Goal: Transaction & Acquisition: Obtain resource

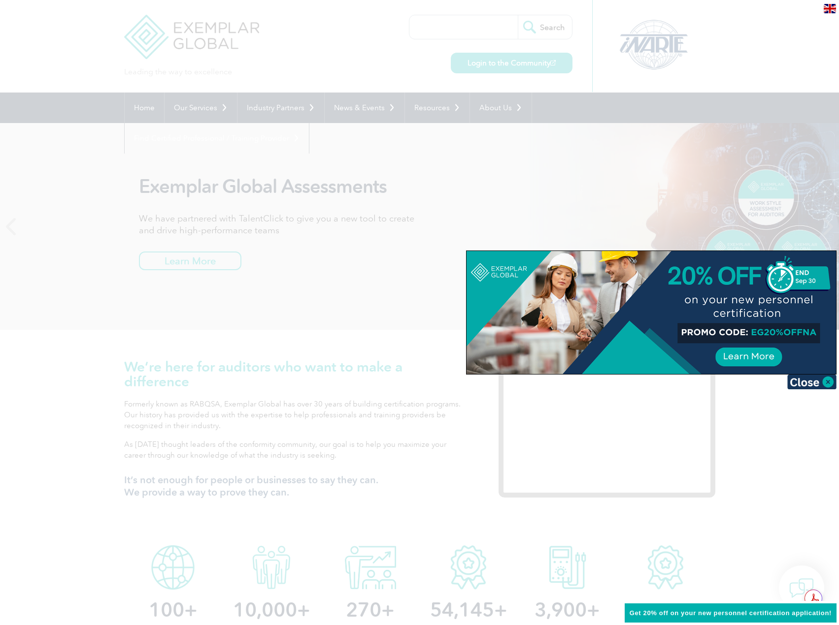
click at [490, 555] on div at bounding box center [419, 312] width 839 height 625
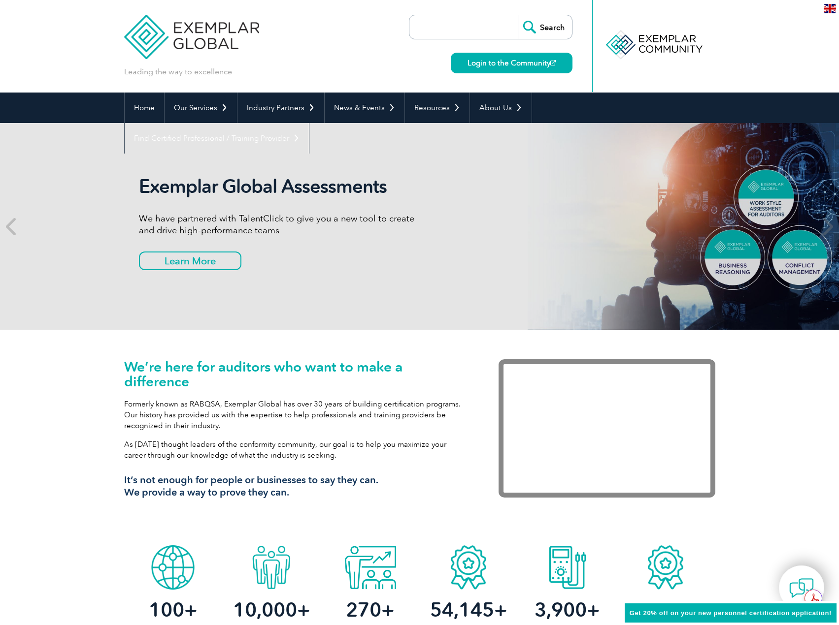
click at [461, 26] on input "search" at bounding box center [465, 27] width 103 height 24
click at [355, 52] on div "Leading the way to excellence Search Login to the Community ▼" at bounding box center [419, 46] width 591 height 93
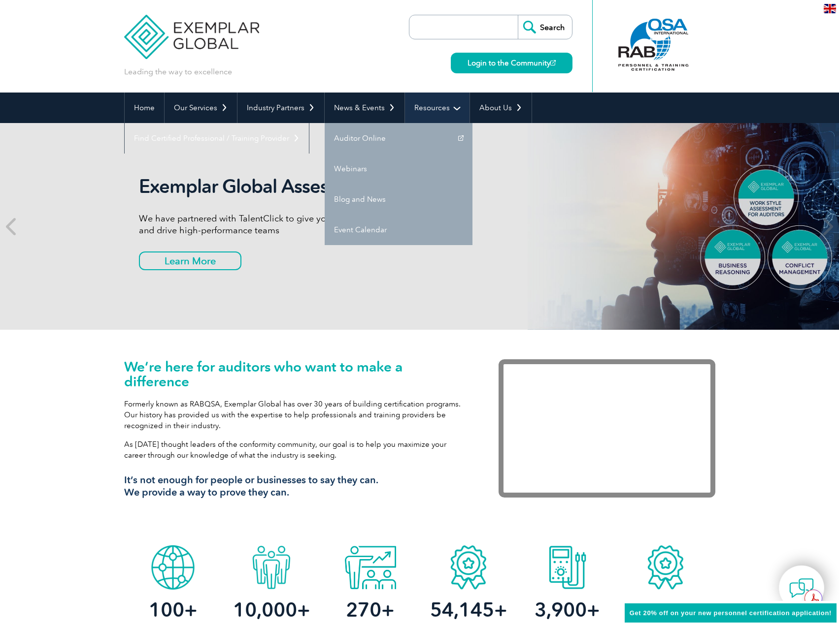
click at [449, 107] on link "Resources" at bounding box center [437, 108] width 65 height 31
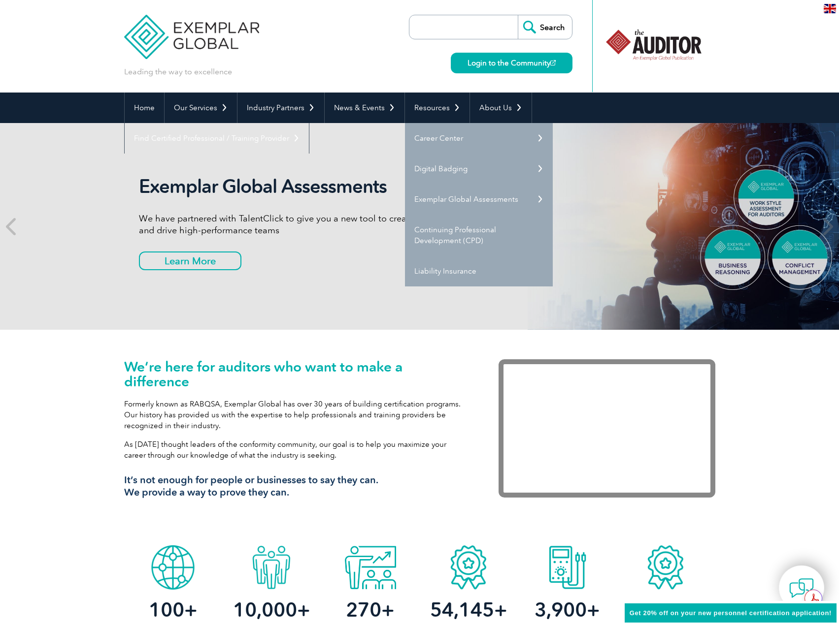
click at [530, 170] on link "Digital Badging" at bounding box center [479, 169] width 148 height 31
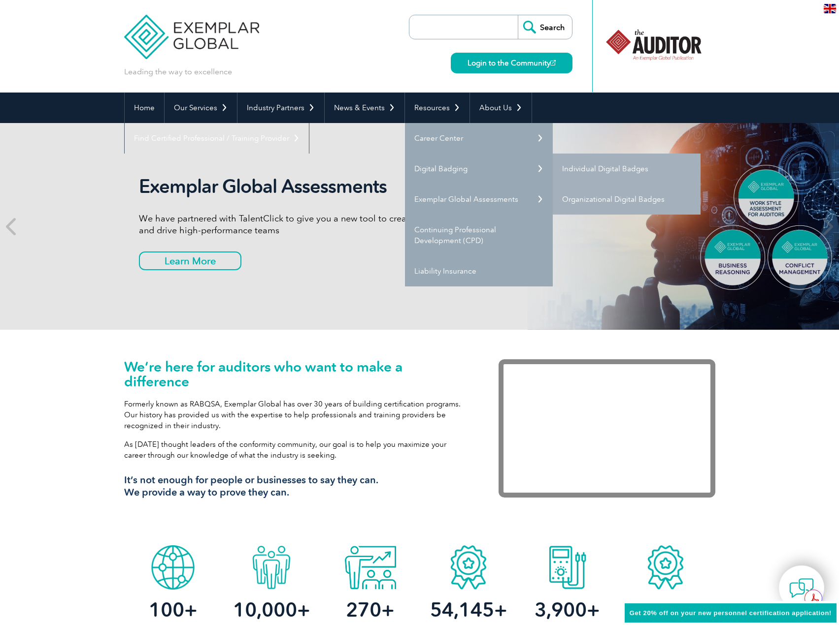
click at [584, 169] on link "Individual Digital Badges" at bounding box center [627, 169] width 148 height 31
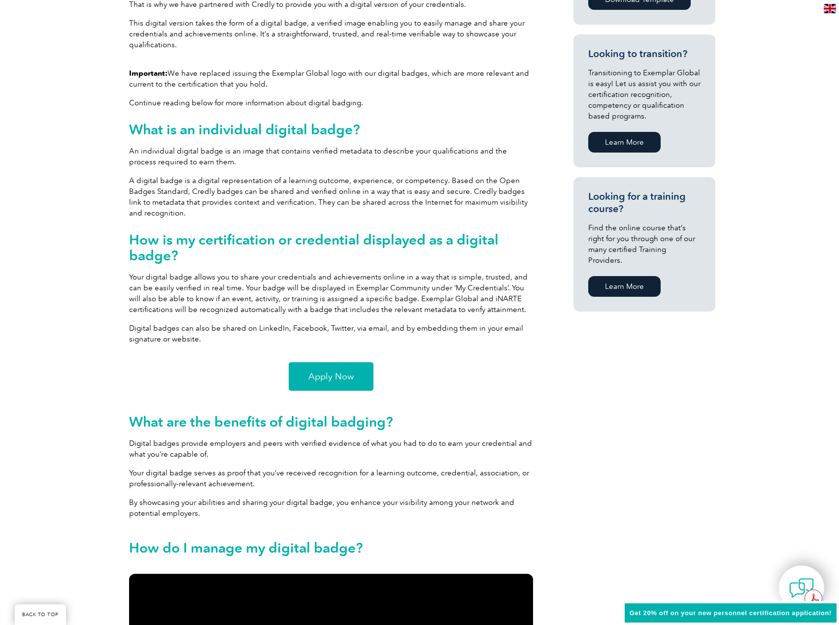
scroll to position [542, 0]
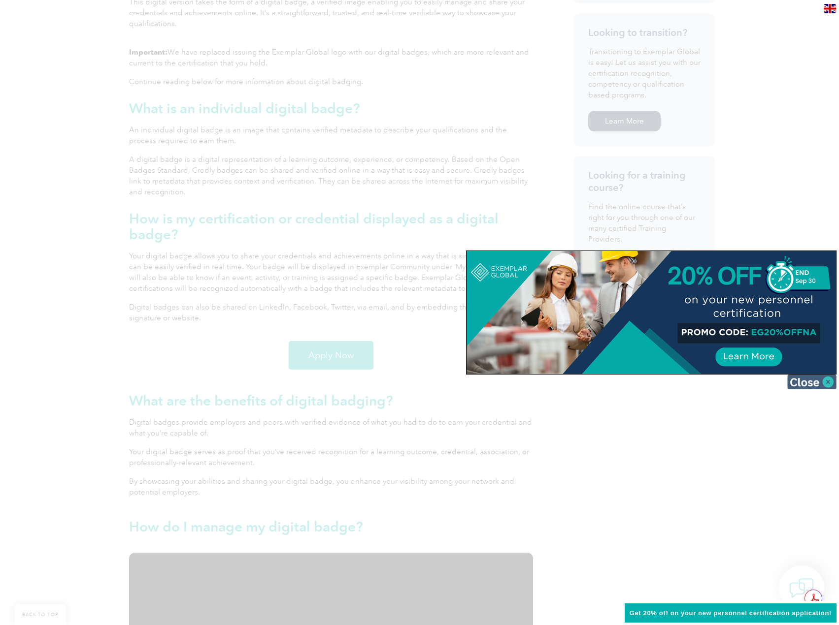
click at [802, 387] on img at bounding box center [811, 382] width 49 height 15
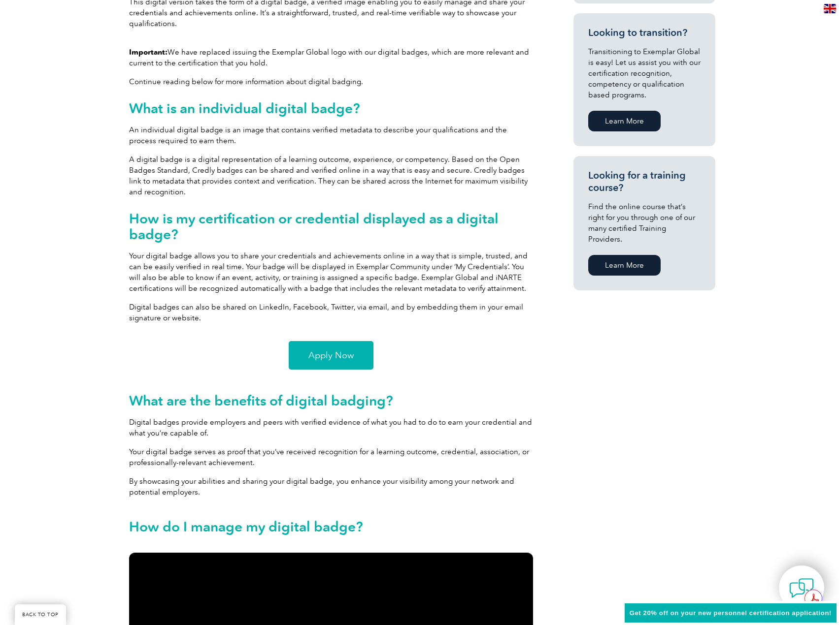
click at [321, 357] on span "Apply Now" at bounding box center [330, 355] width 45 height 9
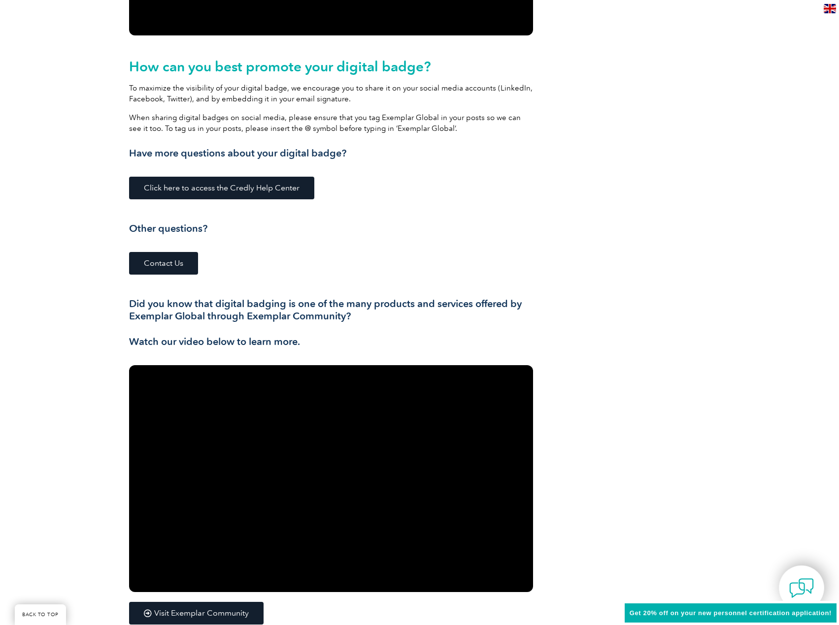
scroll to position [1527, 0]
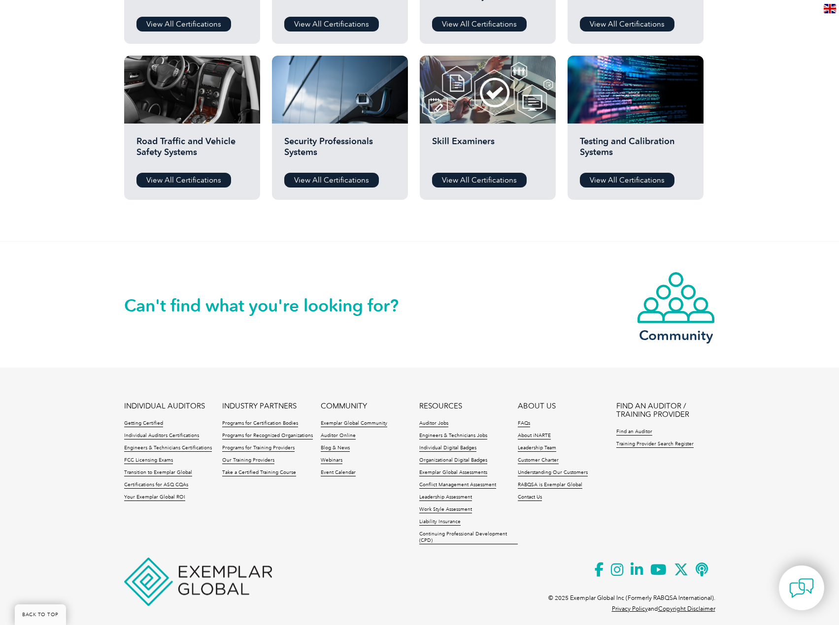
scroll to position [797, 0]
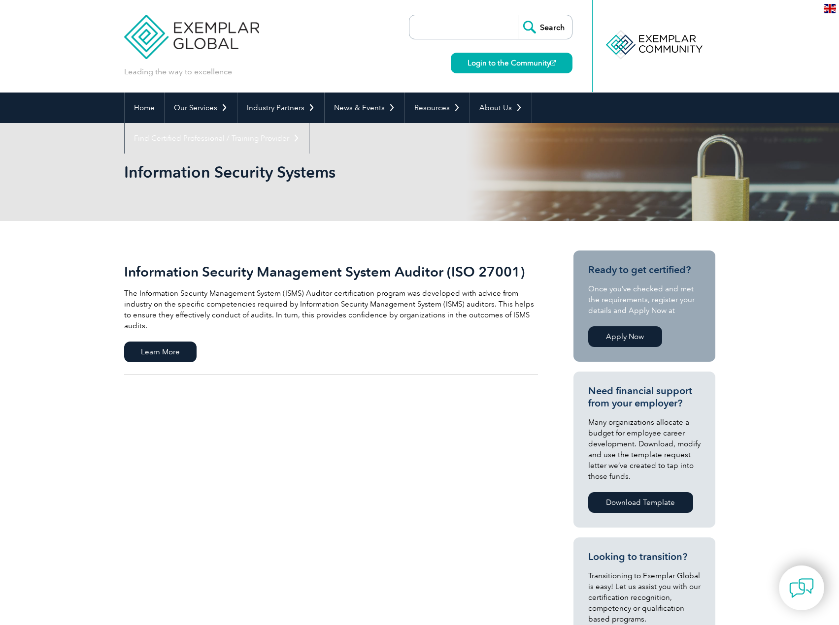
click at [611, 336] on link "Apply Now" at bounding box center [625, 337] width 74 height 21
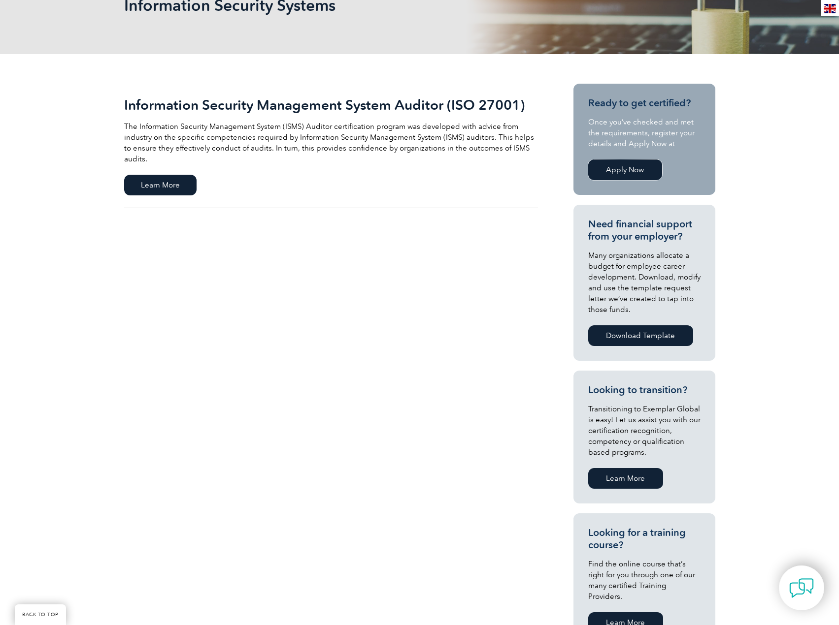
scroll to position [197, 0]
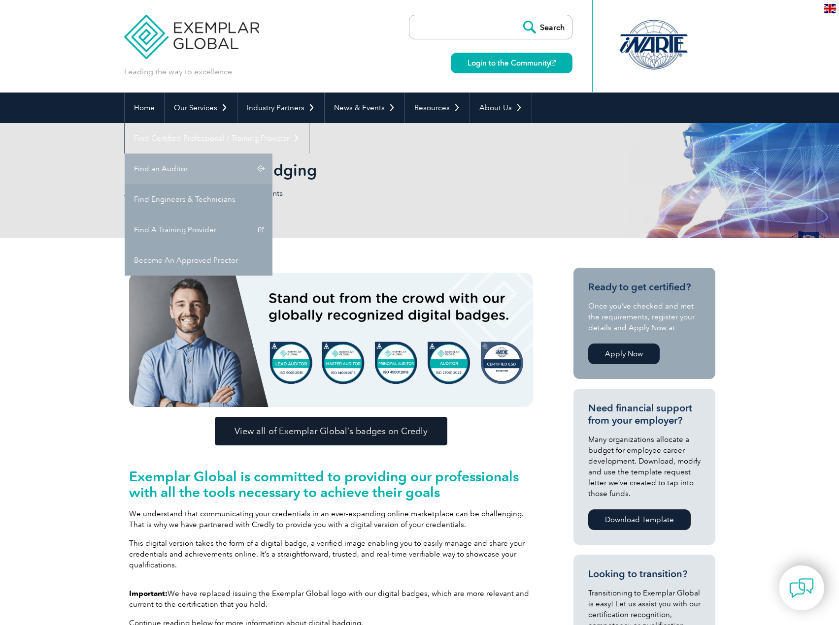
click at [272, 154] on link "Find an Auditor" at bounding box center [199, 169] width 148 height 31
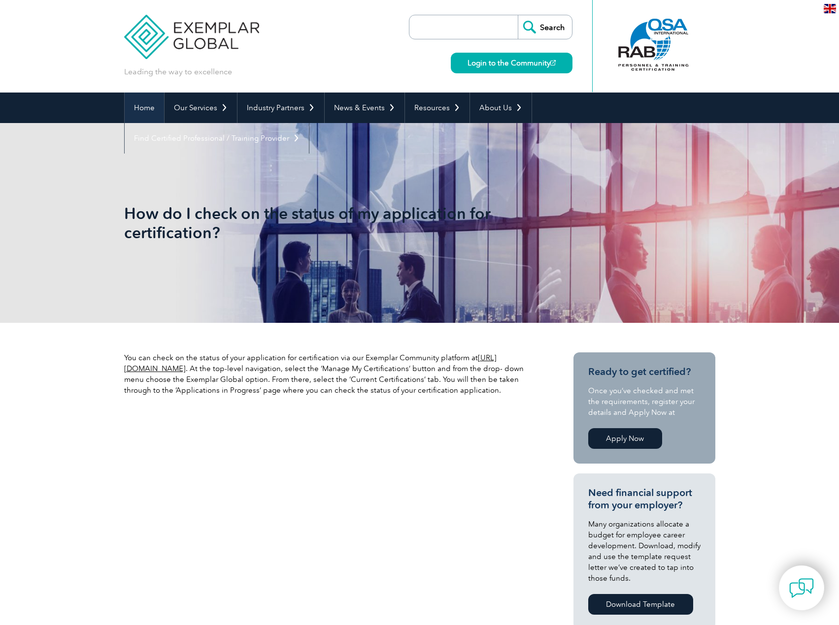
click at [137, 107] on link "Home" at bounding box center [144, 108] width 39 height 31
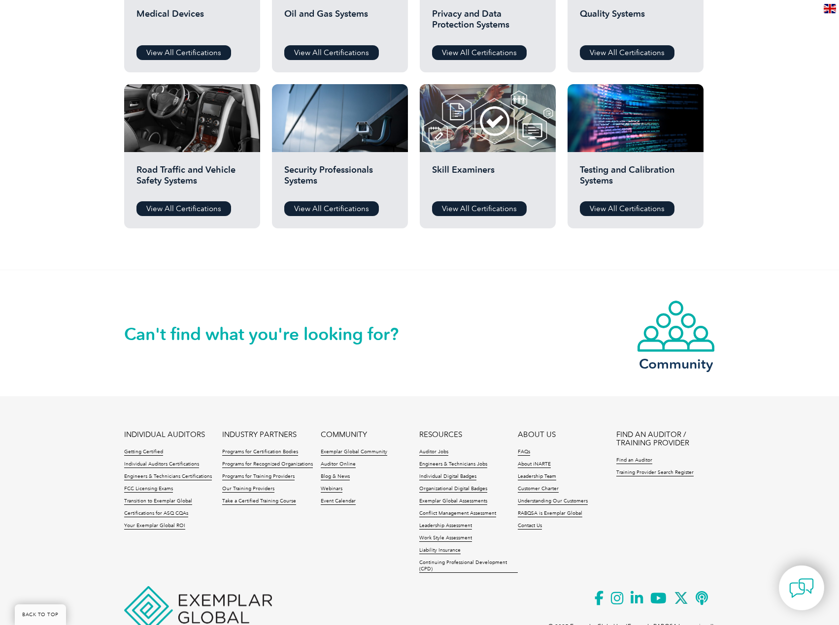
scroll to position [797, 0]
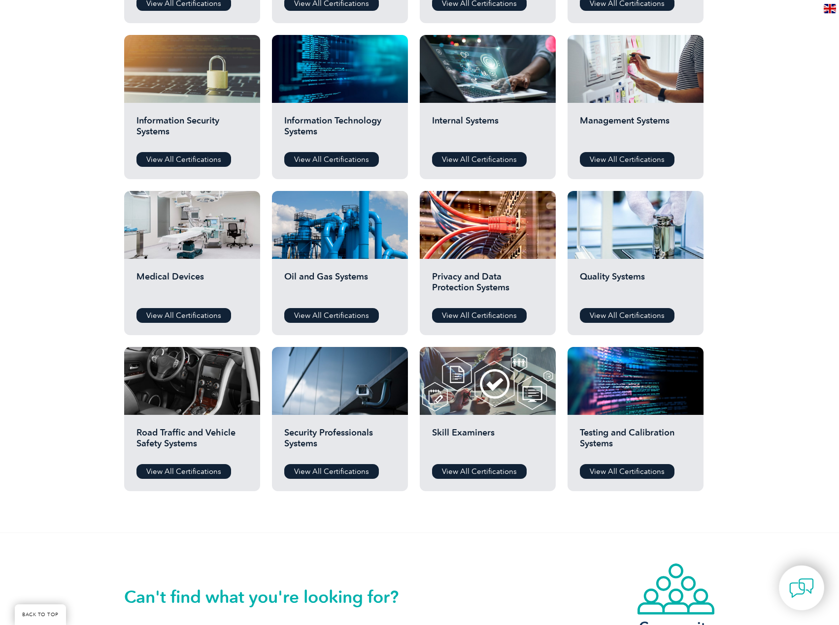
drag, startPoint x: 116, startPoint y: 346, endPoint x: 124, endPoint y: 264, distance: 82.6
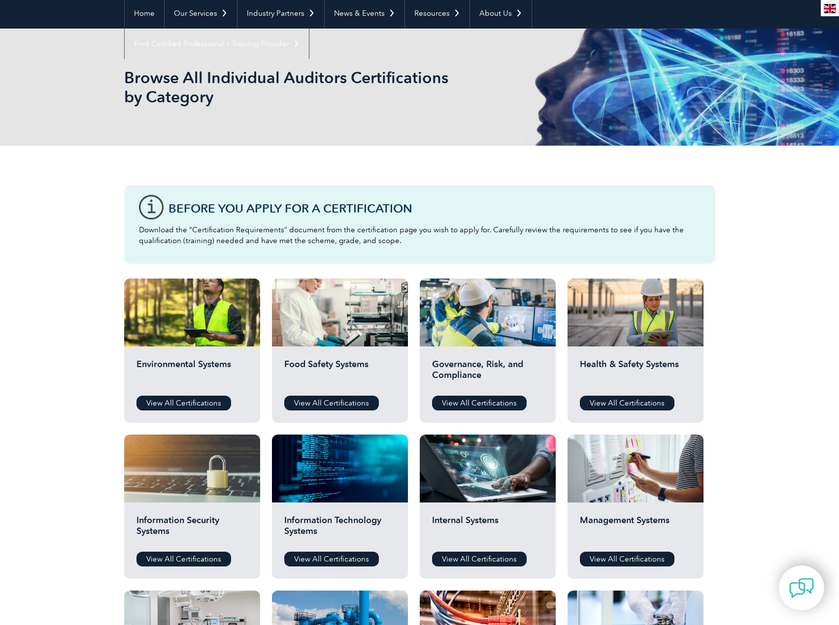
scroll to position [139, 0]
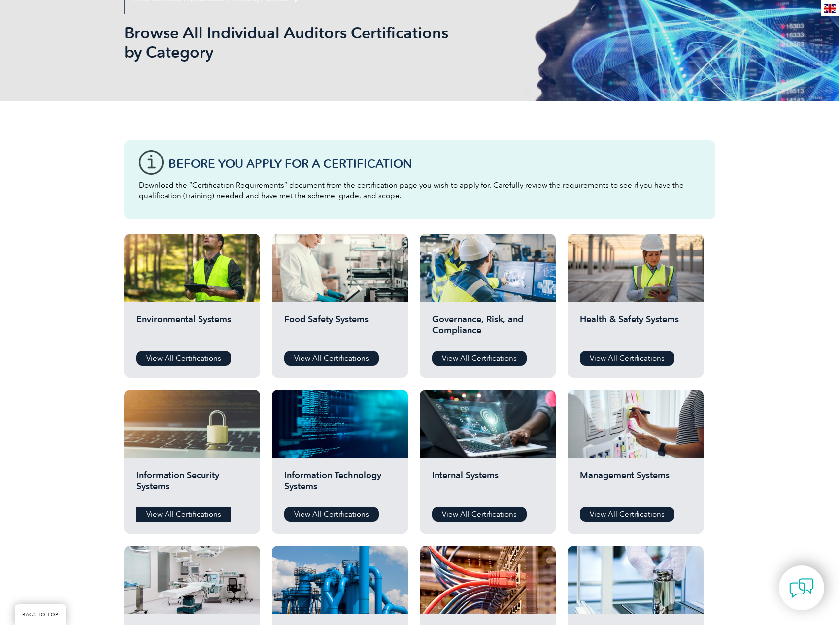
click at [179, 514] on link "View All Certifications" at bounding box center [183, 514] width 95 height 15
